Goal: Find specific page/section: Find specific page/section

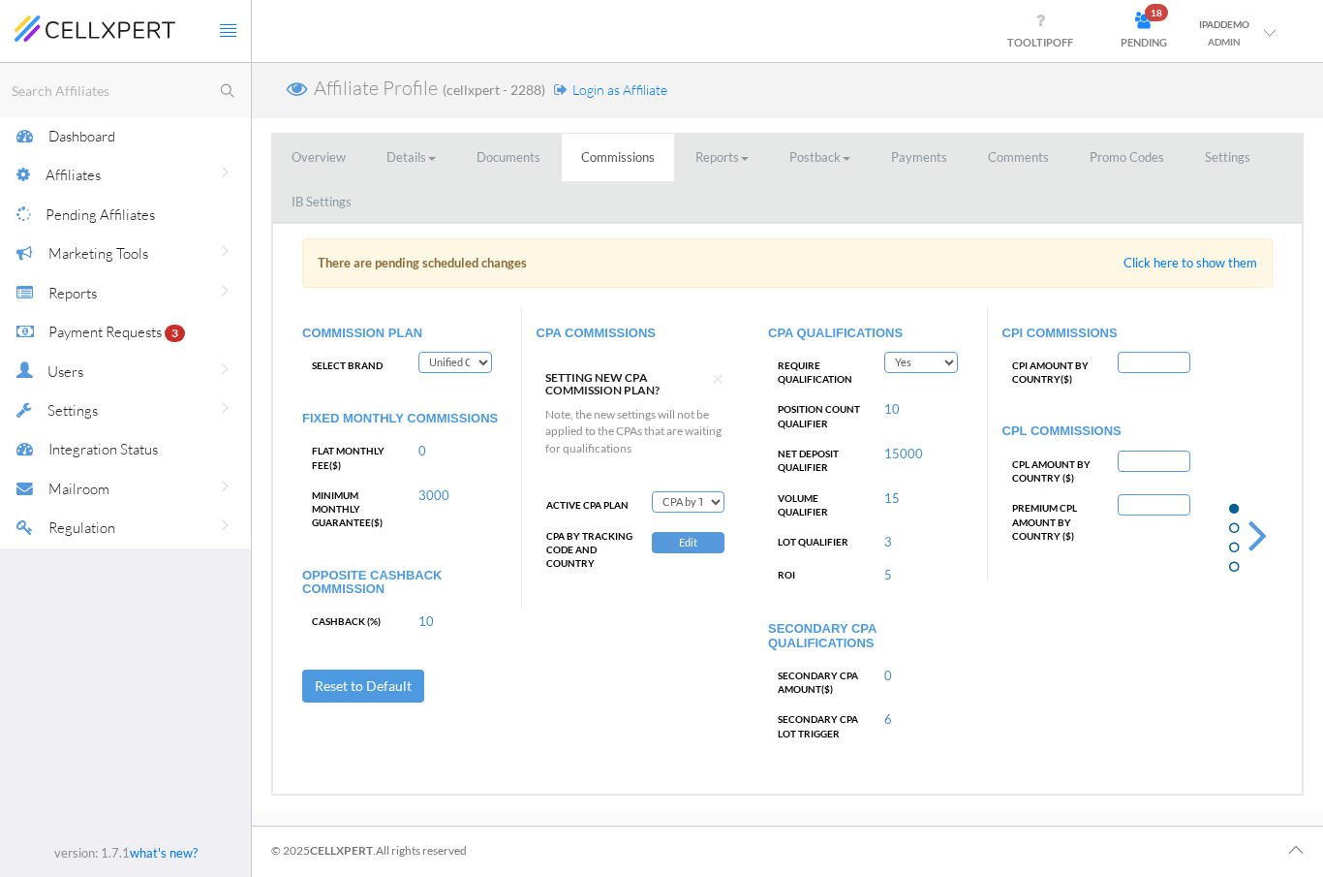
select select "string:CPA by Tracking Code and country"
select select "string:True"
click at [696, 491] on select "Deactivate CPA Fixed CPA CPA by Country FTD Amount Tiers First Deposit CPA Prog…" at bounding box center [688, 501] width 73 height 21
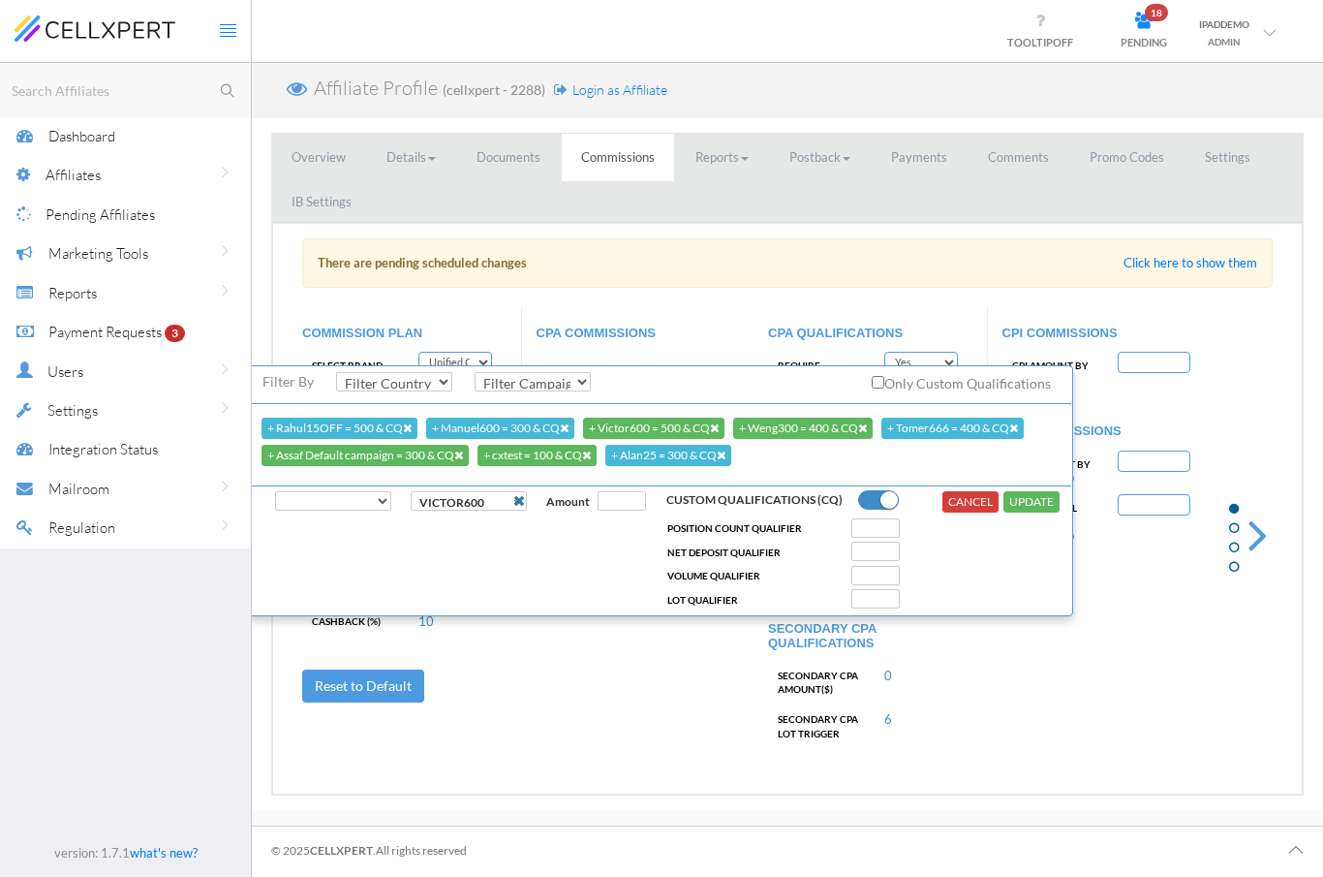
select select "?"
type input "500"
type input "5000"
type input "10"
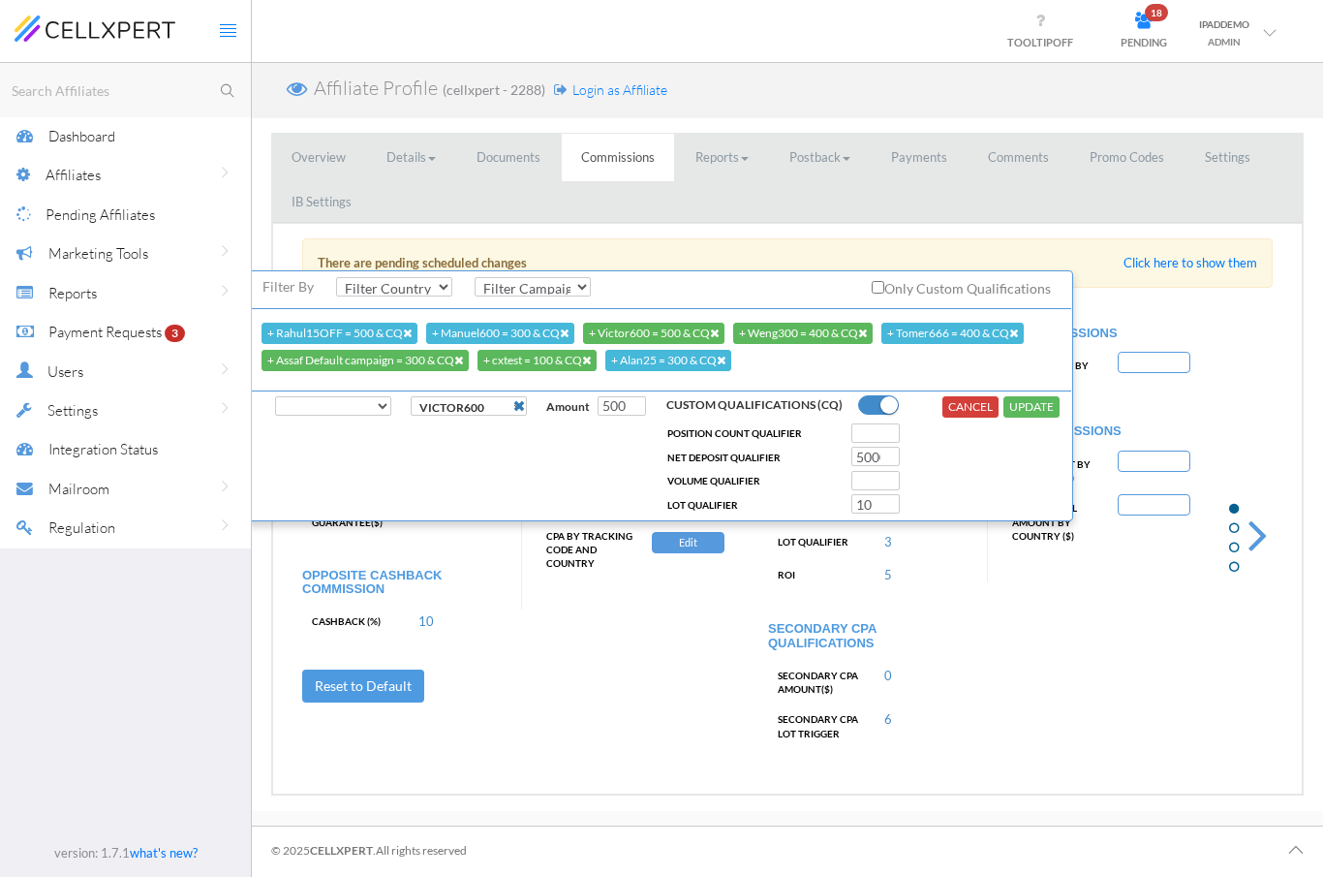
select select "string:AU"
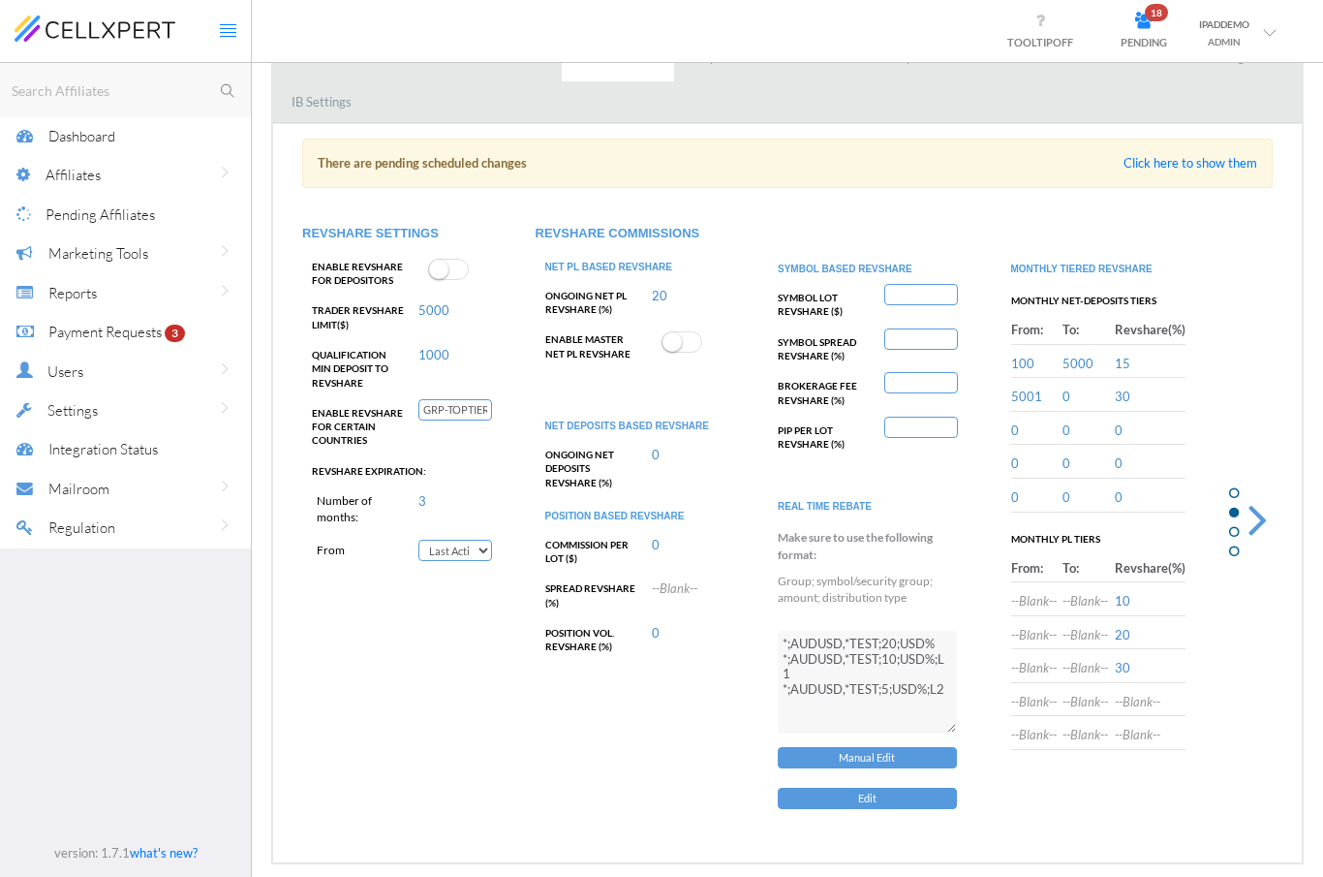
scroll to position [39, 0]
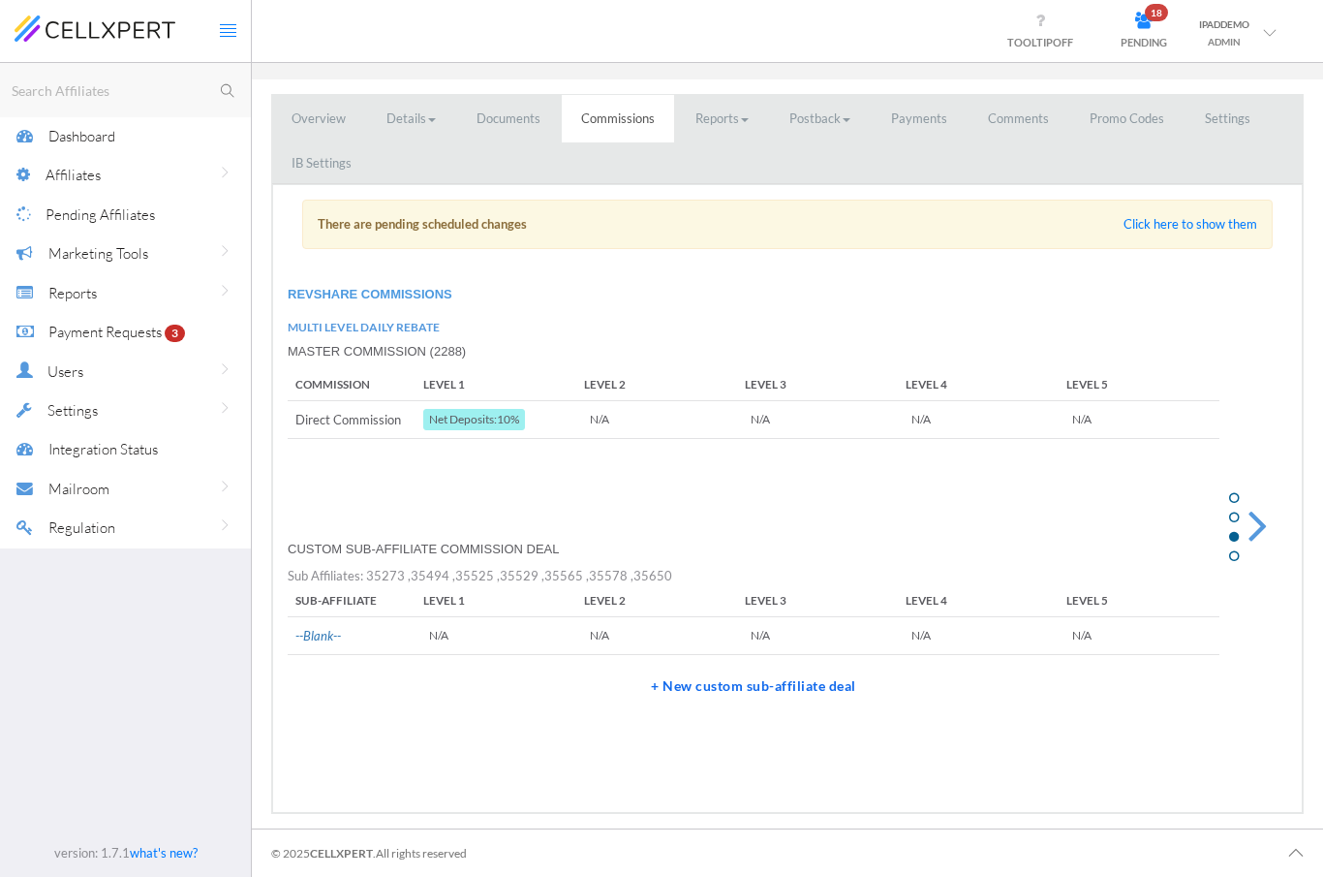
click at [223, 172] on icon at bounding box center [225, 173] width 12 height 16
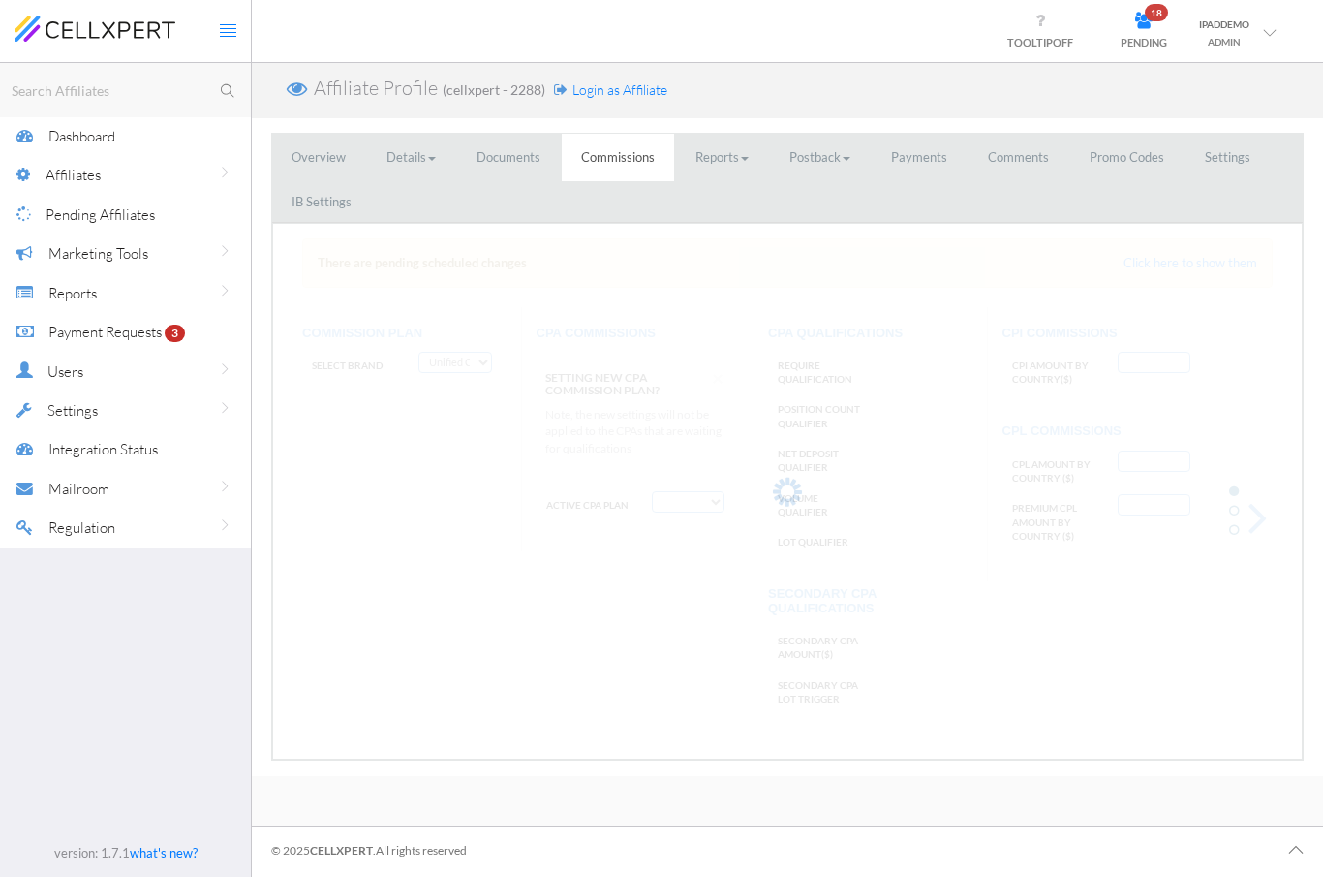
scroll to position [0, 0]
select select "string:CPA by Tracking Code and country"
select select "string:True"
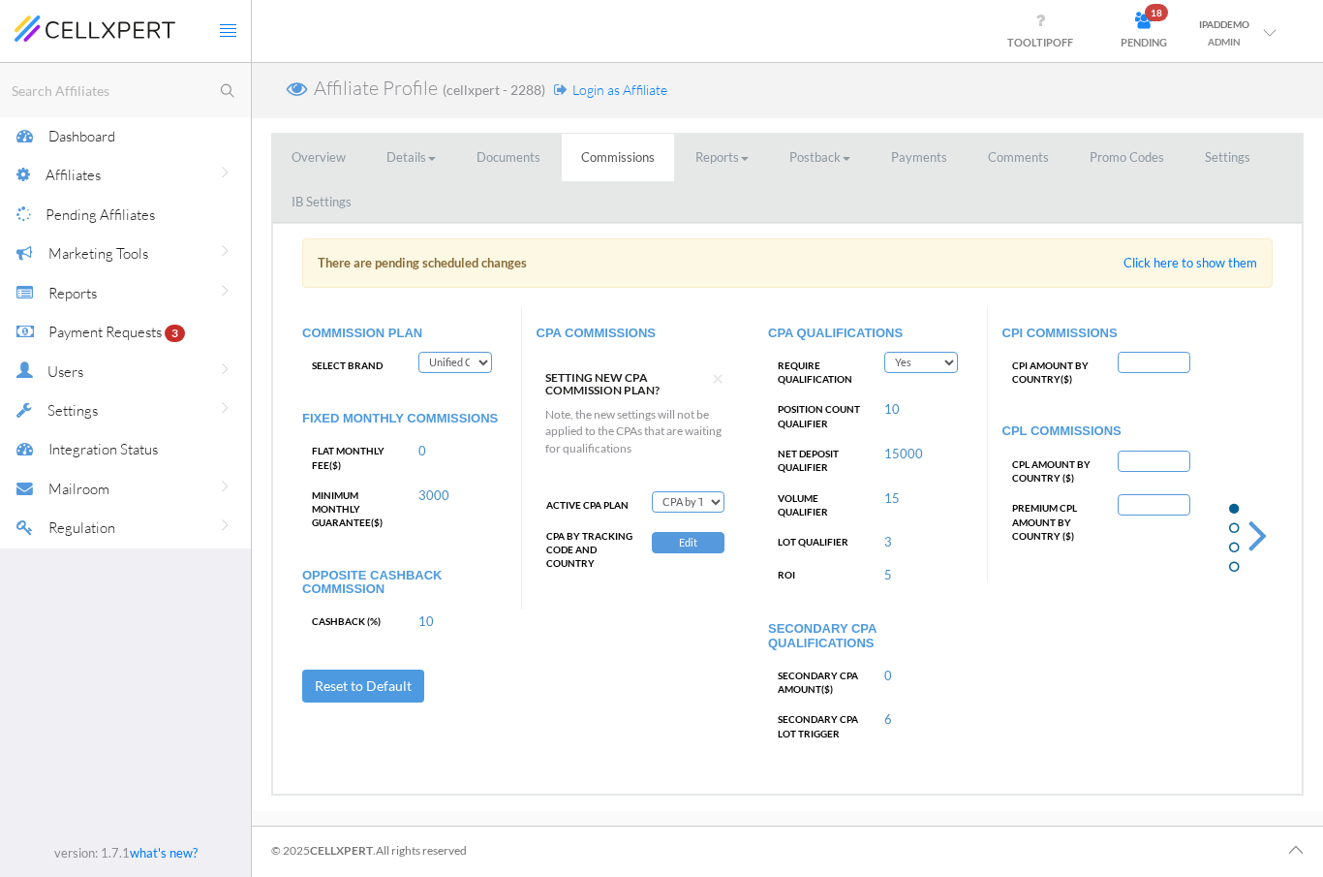
click at [196, 257] on div "Marketing Tools" at bounding box center [149, 253] width 202 height 40
click at [233, 248] on div "Marketing Tools" at bounding box center [149, 253] width 202 height 40
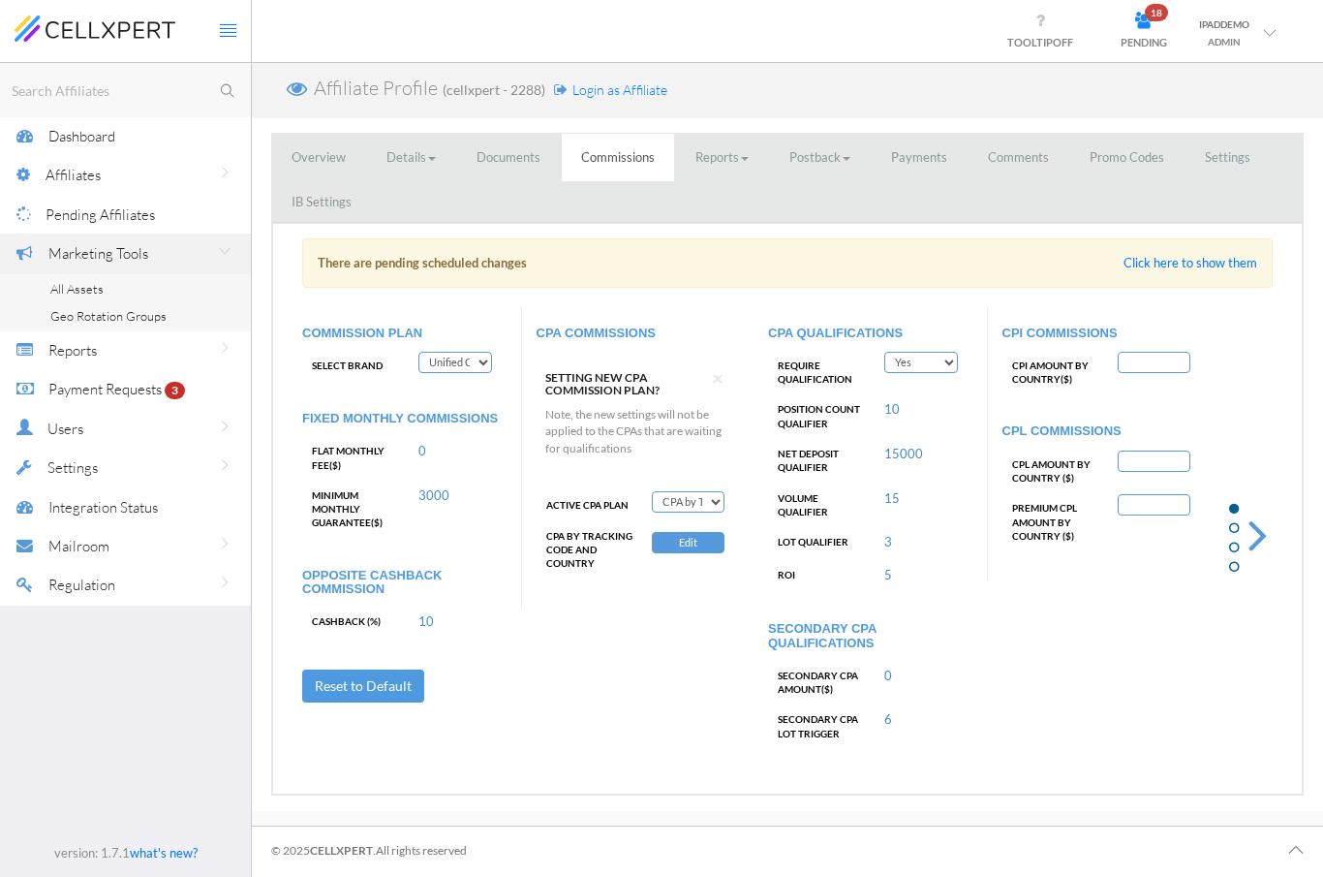
click at [125, 289] on link "All Assets" at bounding box center [125, 289] width 251 height 28
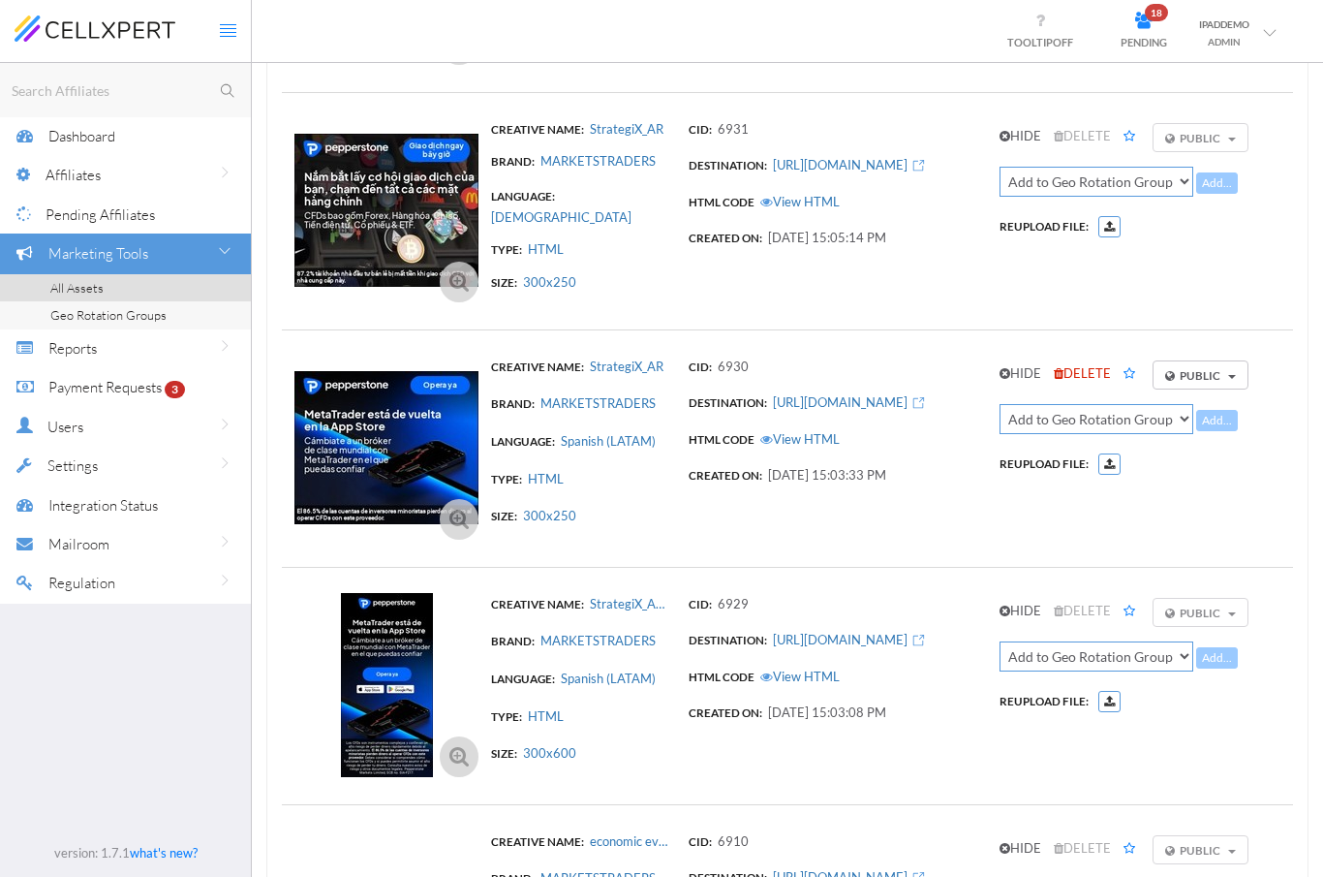
click at [205, 343] on div "Reports" at bounding box center [149, 348] width 202 height 40
click at [148, 343] on div "Reports" at bounding box center [149, 348] width 202 height 40
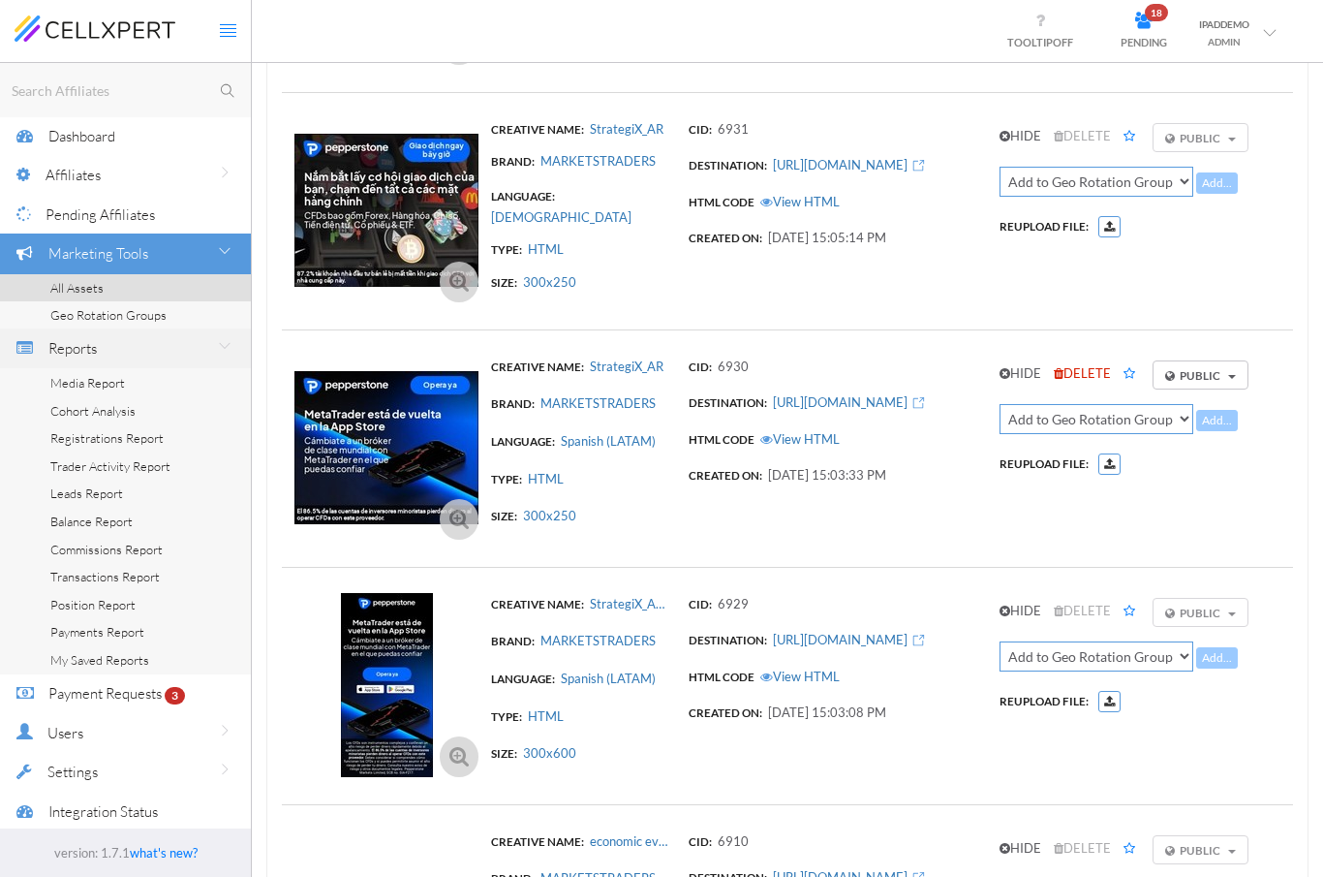
click at [145, 383] on link "Media Report" at bounding box center [125, 383] width 251 height 28
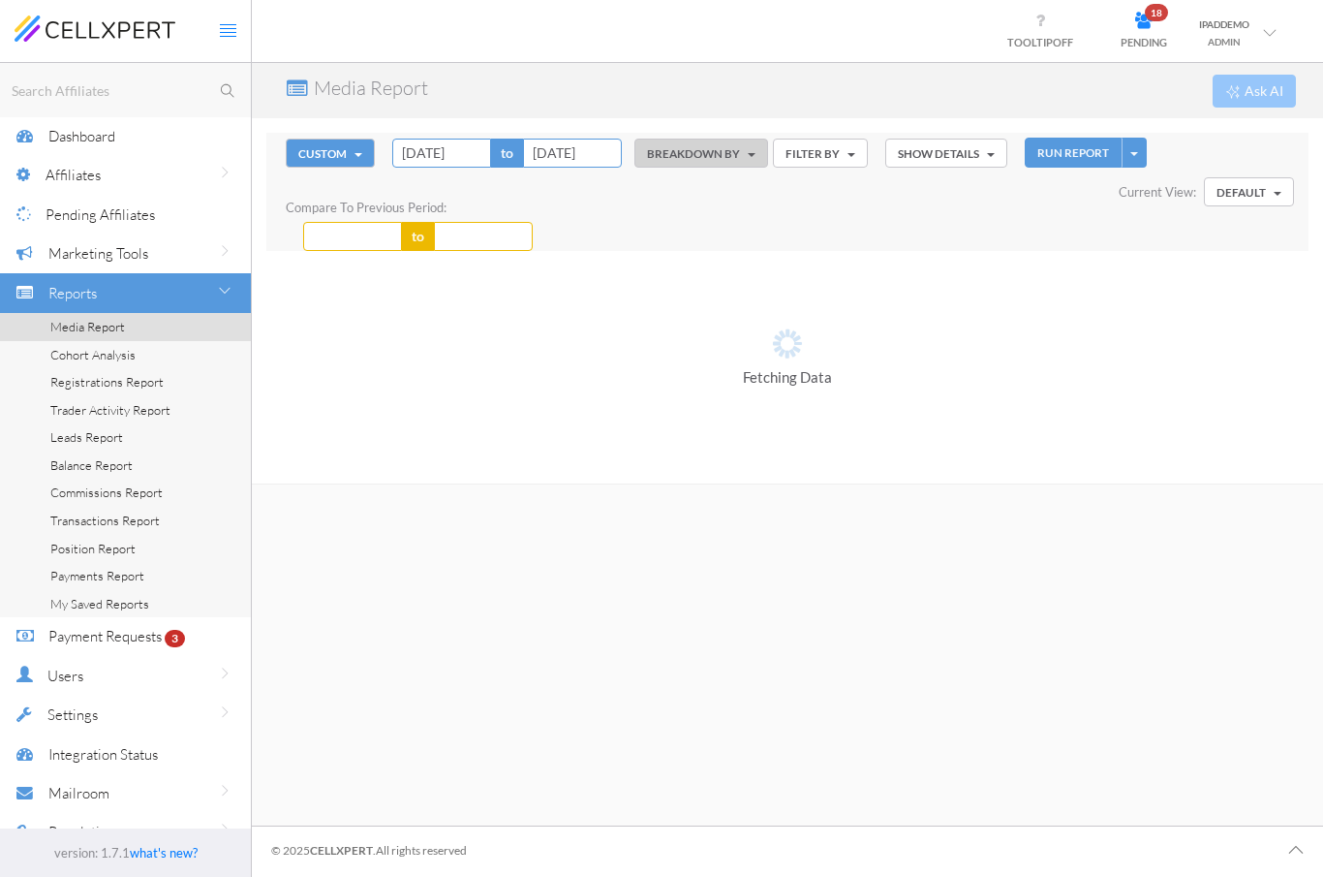
type input "[DATE]"
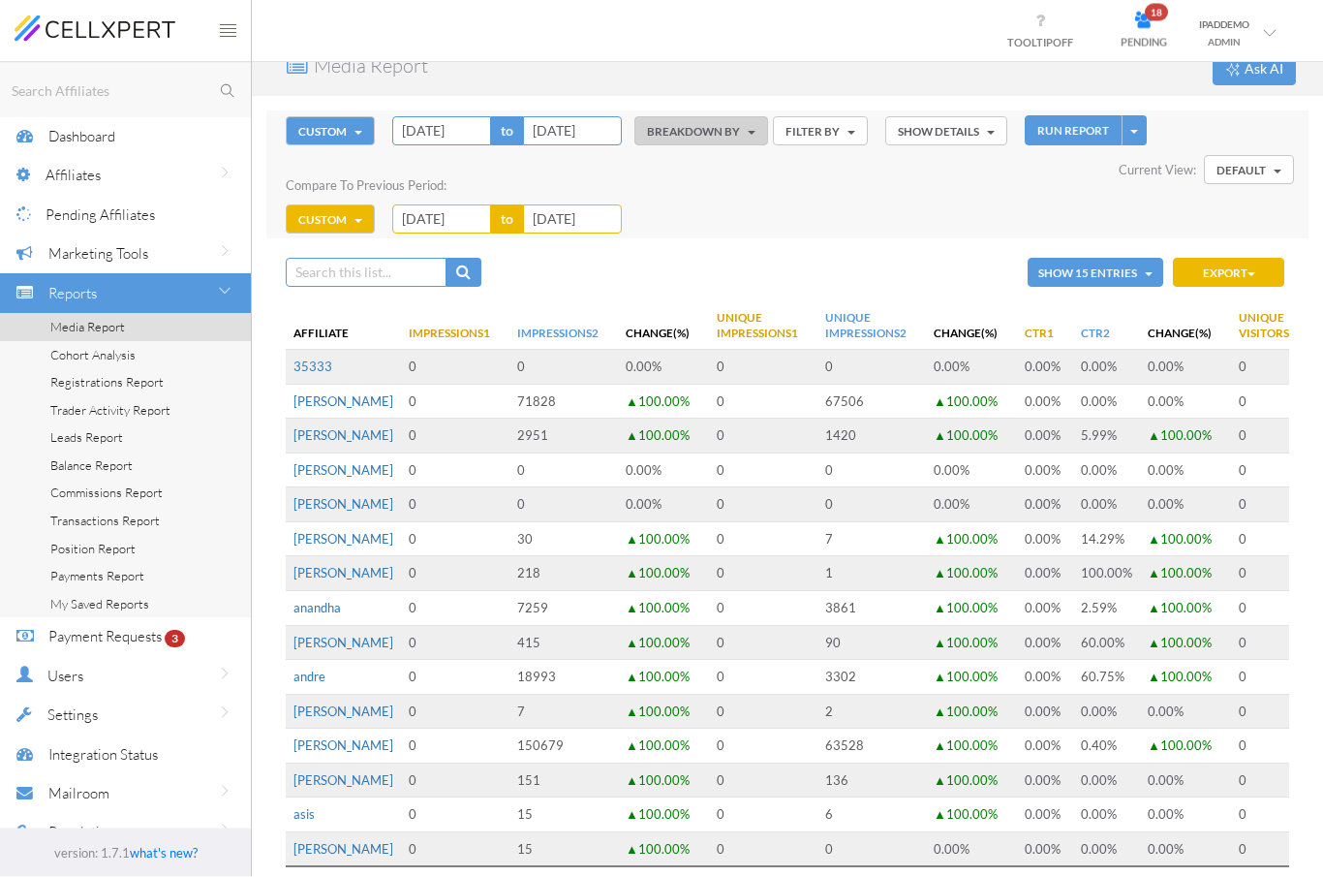
scroll to position [22, 0]
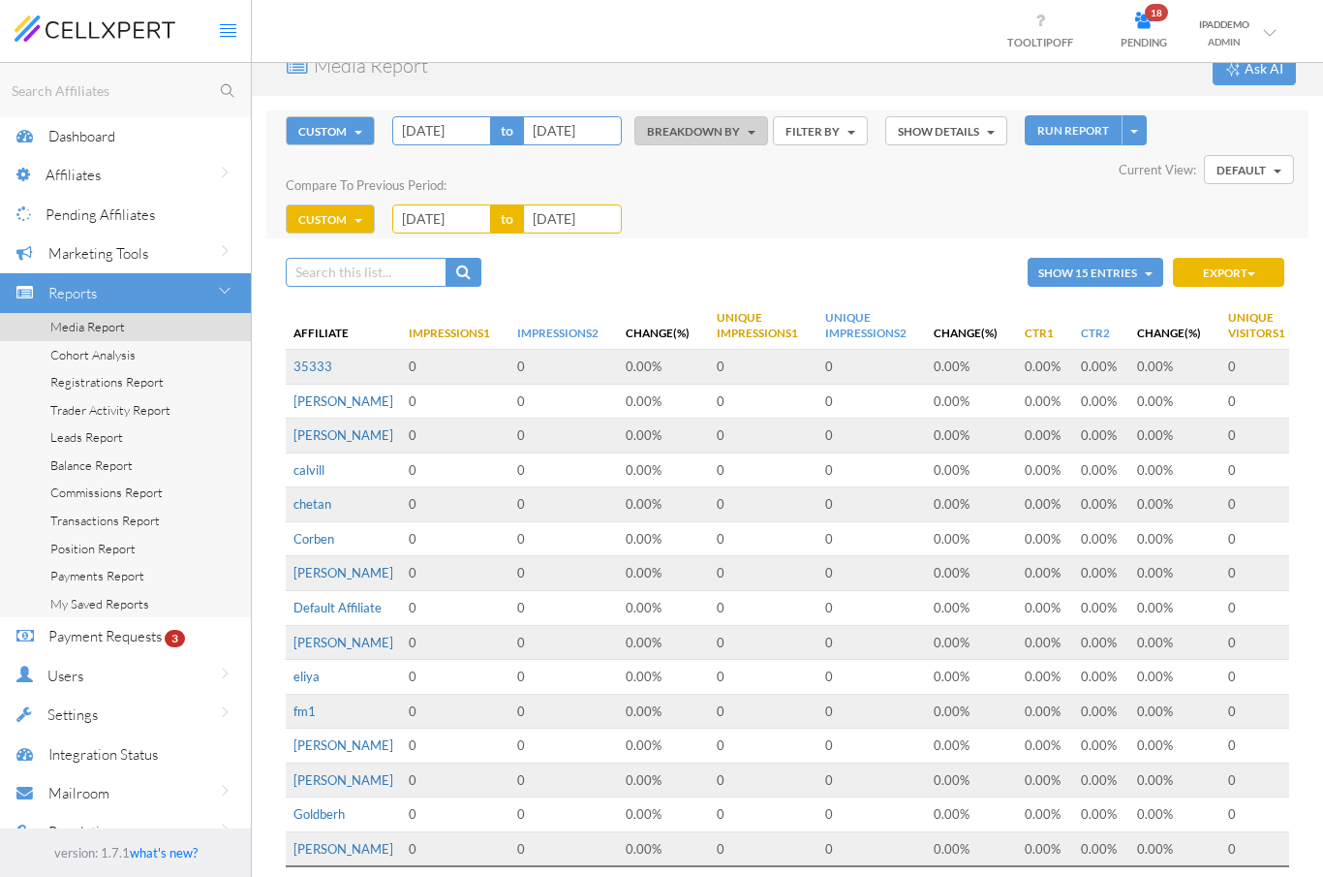
click at [625, 326] on th "Change(%)" at bounding box center [663, 325] width 91 height 48
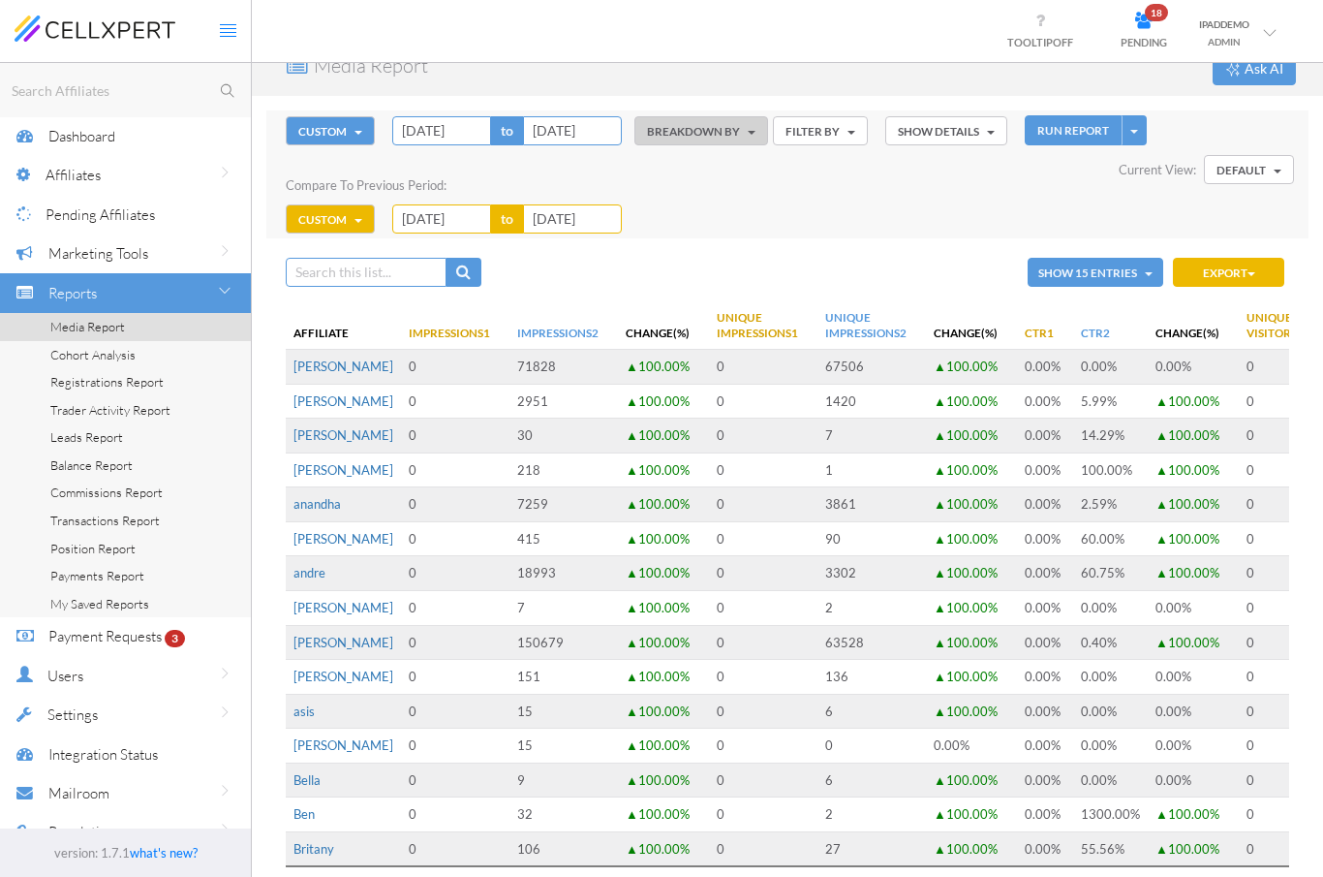
scroll to position [10, 0]
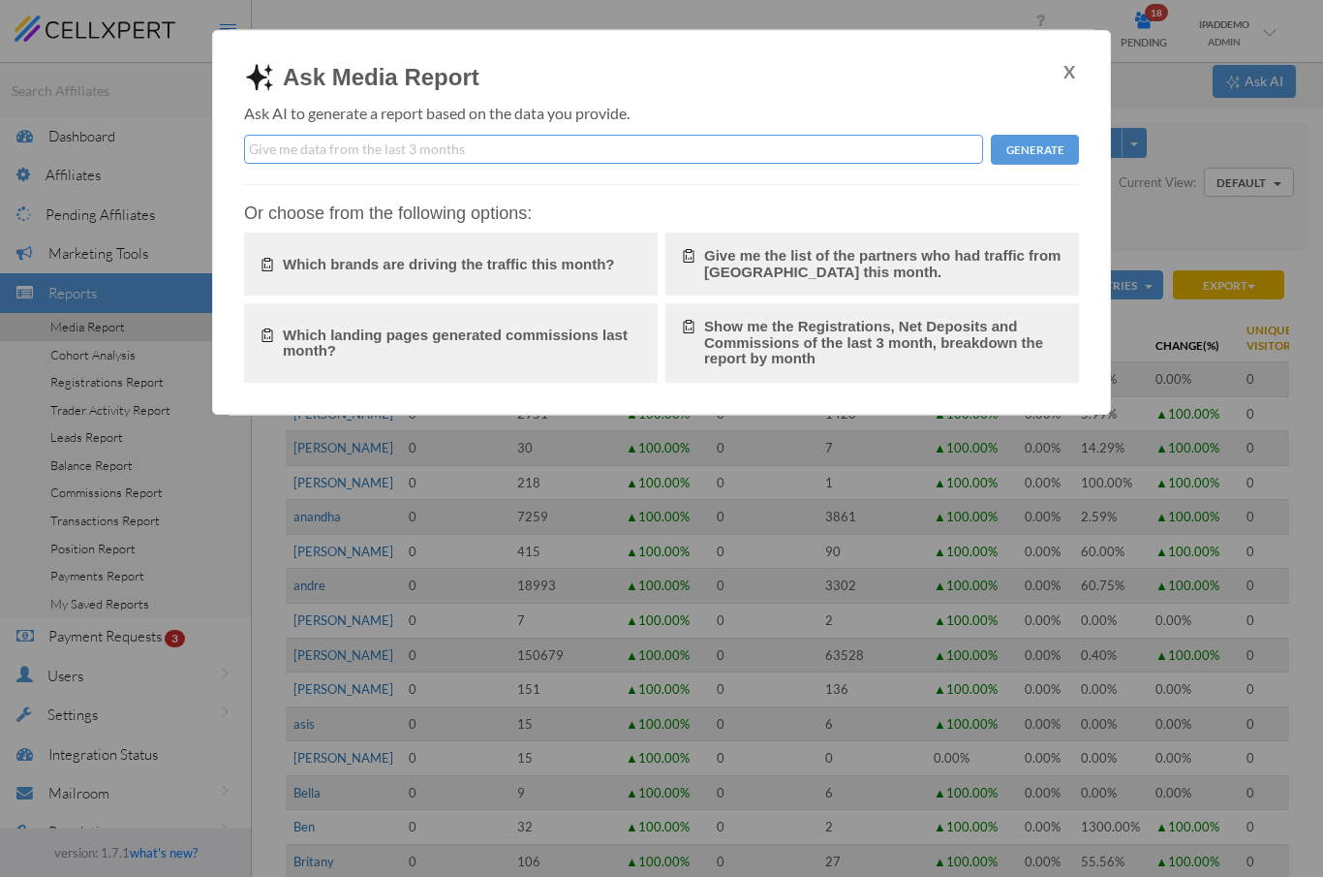
click at [1202, 260] on div "Ask Media Report X Ask AI to generate a report based on the data you provide. G…" at bounding box center [661, 438] width 1323 height 877
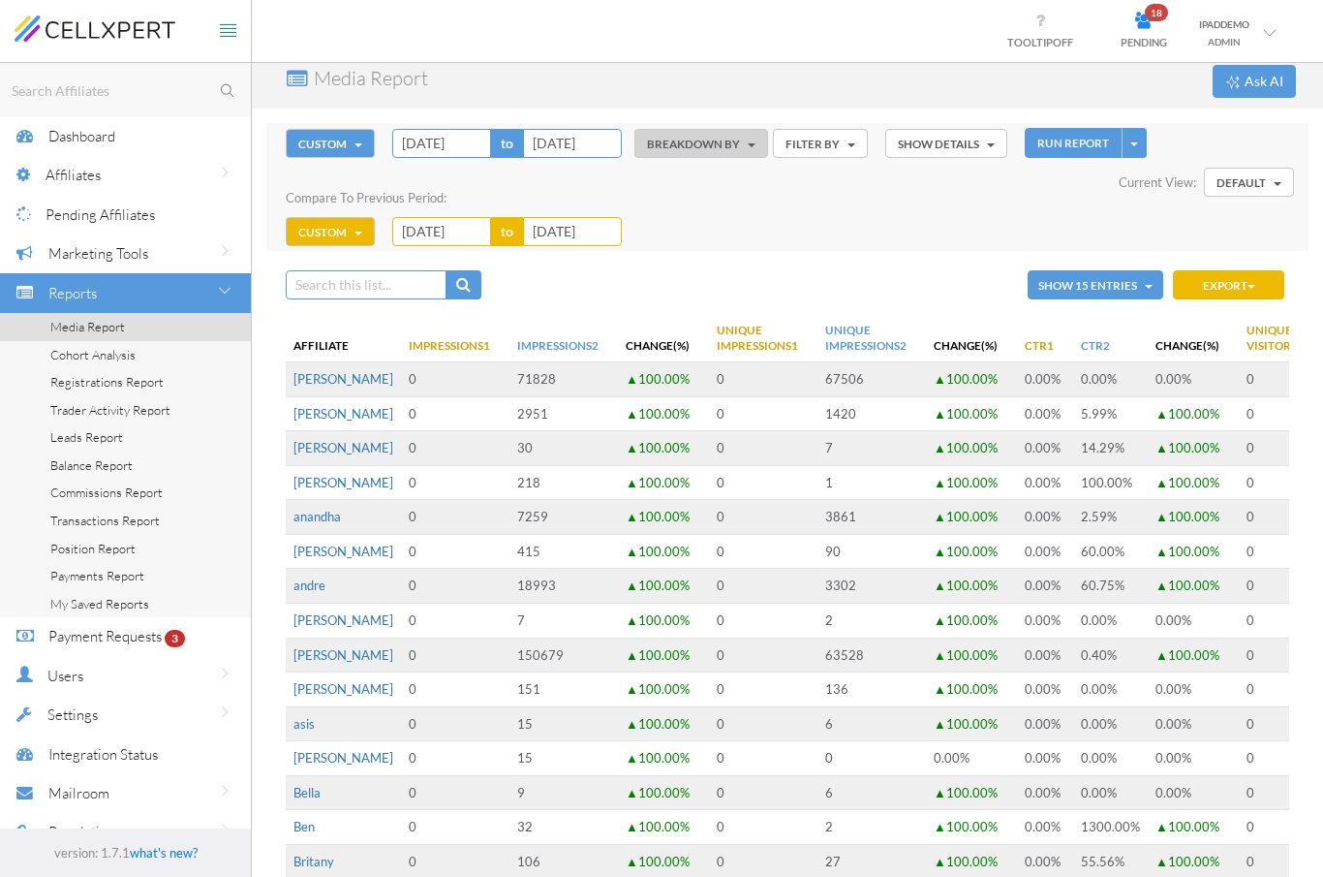
click at [165, 629] on div "Payment Requests 3" at bounding box center [123, 636] width 151 height 40
click at [97, 636] on span "Payment Requests" at bounding box center [104, 636] width 113 height 18
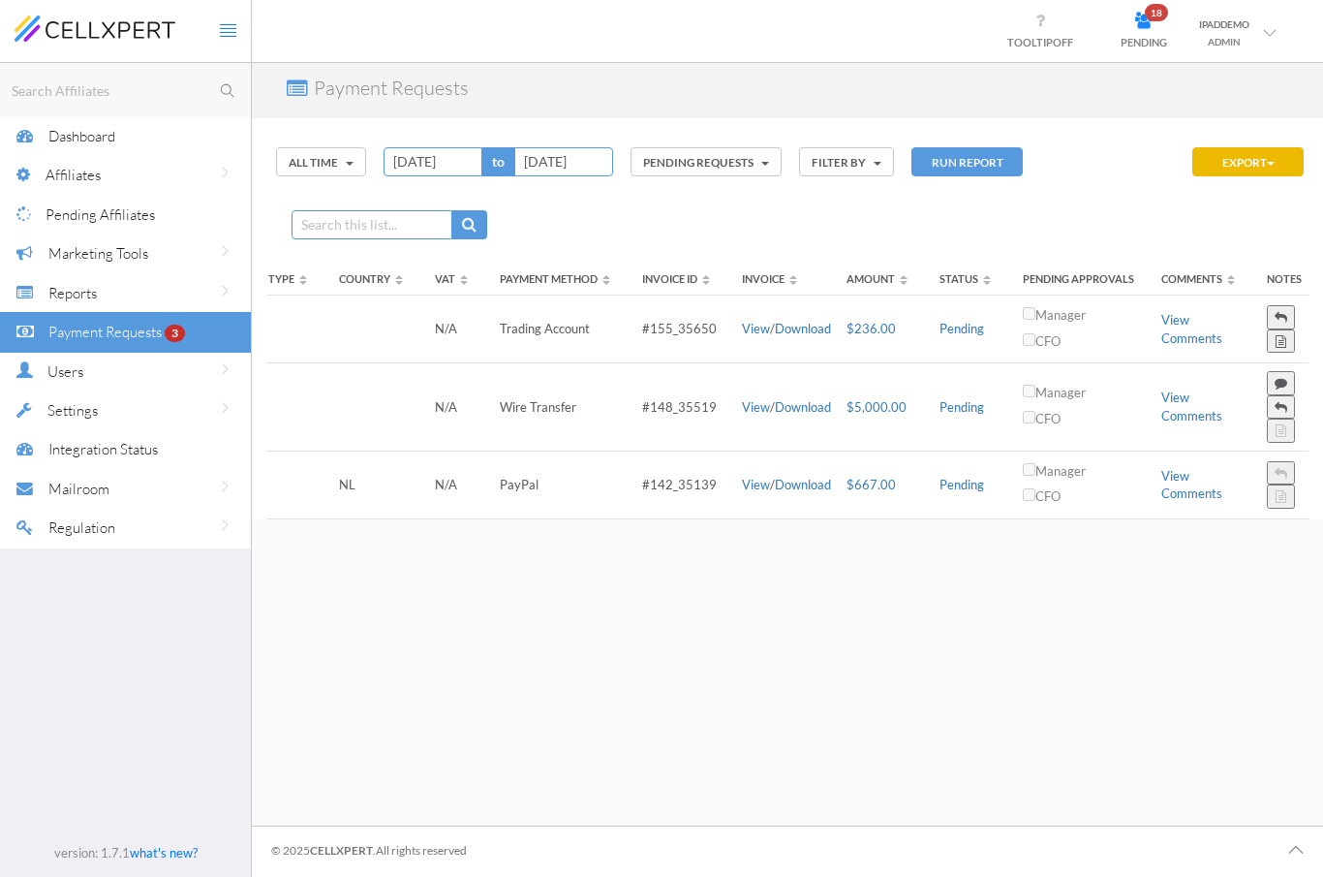
scroll to position [0, 991]
